Goal: Task Accomplishment & Management: Manage account settings

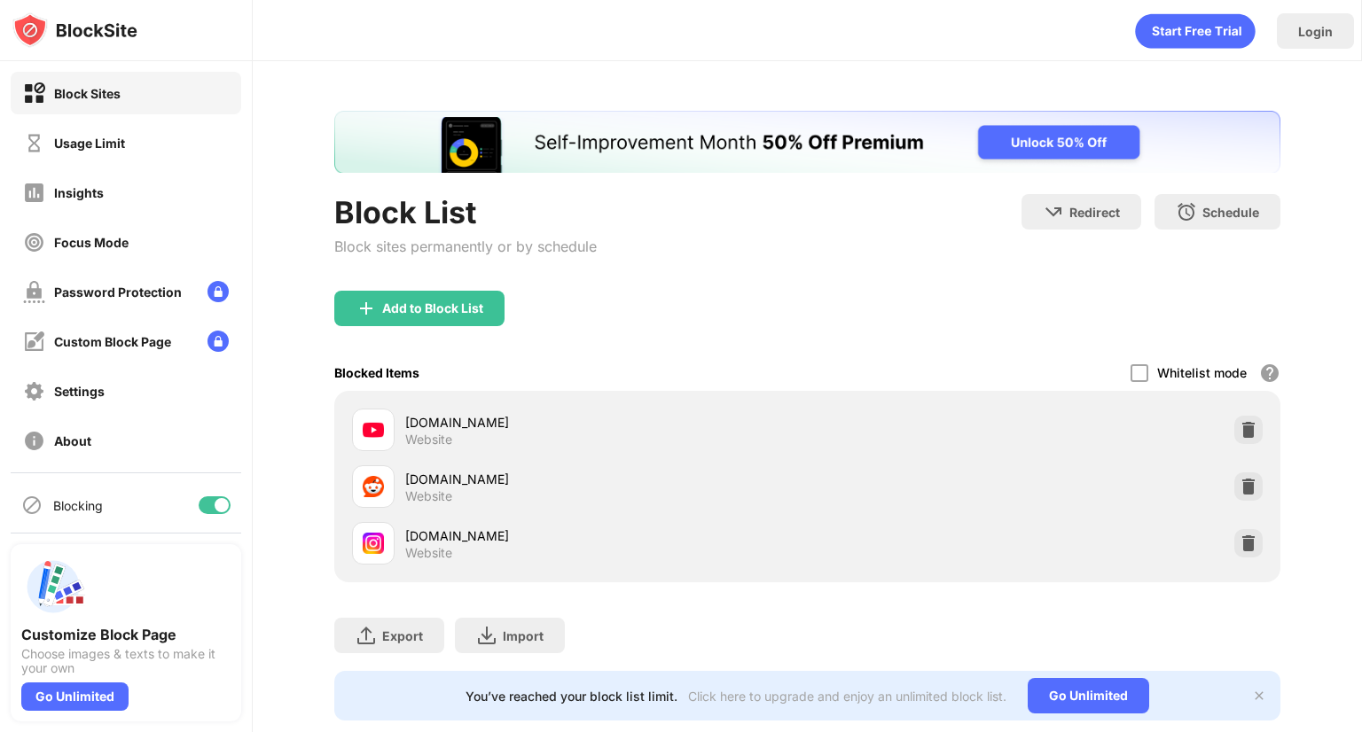
drag, startPoint x: 206, startPoint y: 514, endPoint x: 208, endPoint y: 505, distance: 9.3
click at [208, 505] on div "Blocking" at bounding box center [126, 505] width 231 height 43
click at [215, 505] on div at bounding box center [222, 505] width 14 height 14
